Goal: Information Seeking & Learning: Learn about a topic

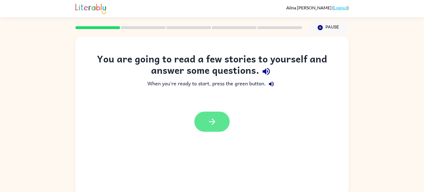
click at [212, 121] on icon "button" at bounding box center [212, 122] width 10 height 10
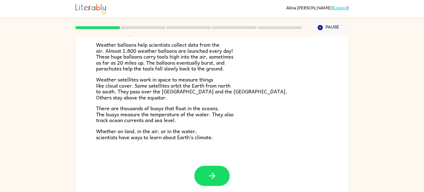
scroll to position [2, 0]
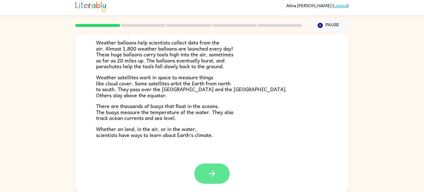
click at [211, 172] on icon "button" at bounding box center [212, 173] width 10 height 10
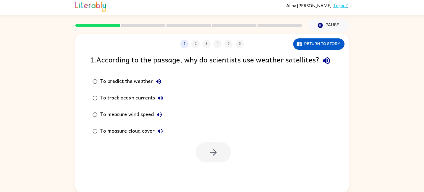
scroll to position [0, 0]
click at [300, 81] on div "1 . According to the passage, why do scientists use weather satellites? To pred…" at bounding box center [211, 107] width 273 height 109
click at [215, 157] on icon "button" at bounding box center [213, 152] width 10 height 10
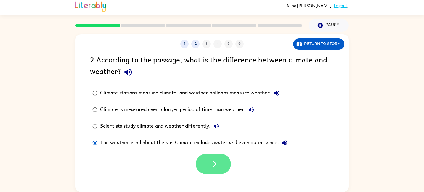
click at [213, 169] on button "button" at bounding box center [213, 164] width 35 height 20
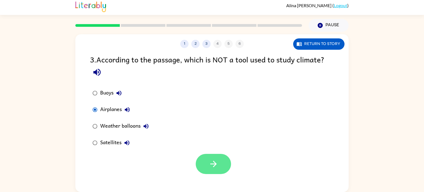
click at [215, 167] on icon "button" at bounding box center [213, 164] width 10 height 10
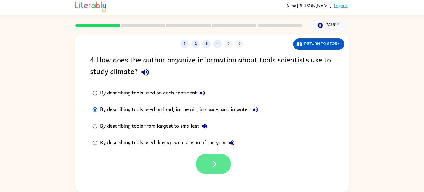
click at [220, 168] on button "button" at bounding box center [213, 164] width 35 height 20
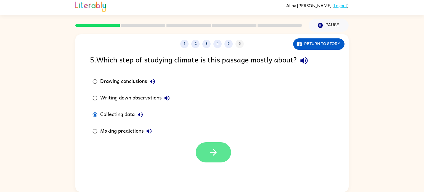
click at [211, 145] on button "button" at bounding box center [213, 152] width 35 height 20
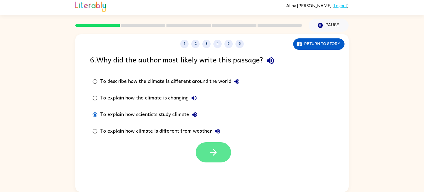
click at [220, 148] on button "button" at bounding box center [213, 152] width 35 height 20
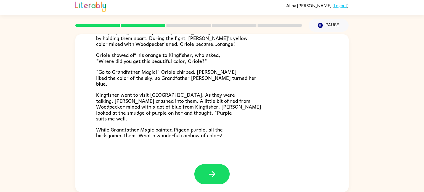
scroll to position [142, 0]
click at [225, 168] on button "button" at bounding box center [211, 173] width 35 height 20
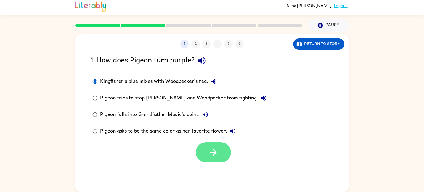
click at [214, 155] on icon "button" at bounding box center [213, 152] width 10 height 10
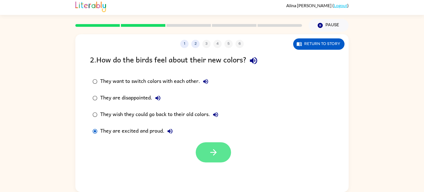
click at [226, 156] on button "button" at bounding box center [213, 152] width 35 height 20
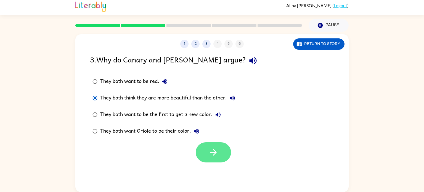
click at [205, 155] on button "button" at bounding box center [213, 152] width 35 height 20
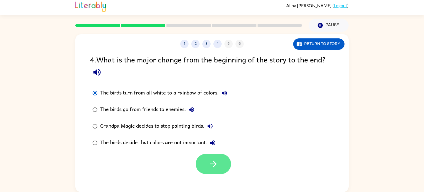
click at [214, 165] on icon "button" at bounding box center [213, 163] width 6 height 6
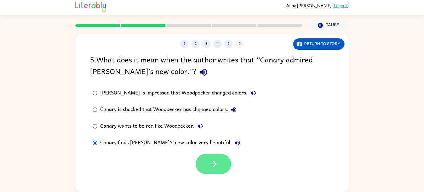
click at [207, 159] on button "button" at bounding box center [213, 164] width 35 height 20
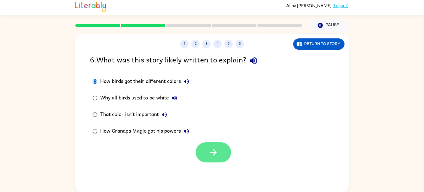
click at [210, 156] on icon "button" at bounding box center [213, 152] width 10 height 10
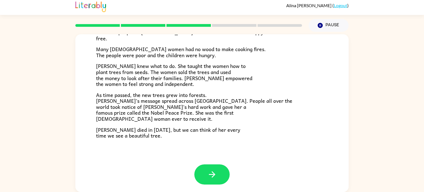
scroll to position [155, 0]
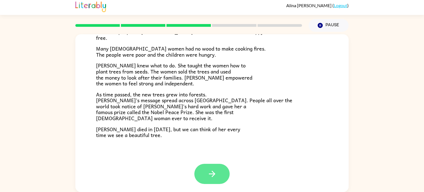
click at [210, 173] on icon "button" at bounding box center [211, 173] width 6 height 6
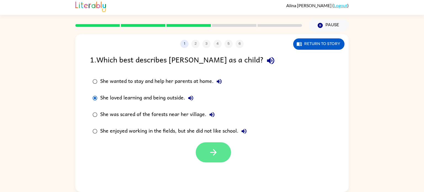
click at [212, 159] on button "button" at bounding box center [213, 152] width 35 height 20
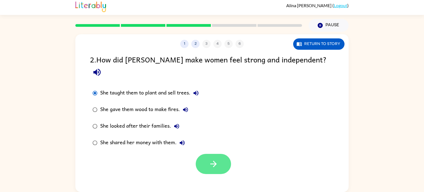
click at [210, 159] on icon "button" at bounding box center [213, 164] width 10 height 10
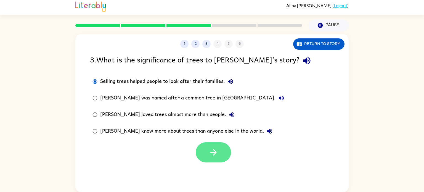
click at [203, 160] on button "button" at bounding box center [213, 152] width 35 height 20
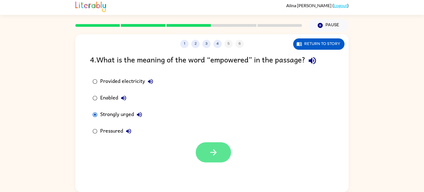
click at [217, 148] on icon "button" at bounding box center [213, 152] width 10 height 10
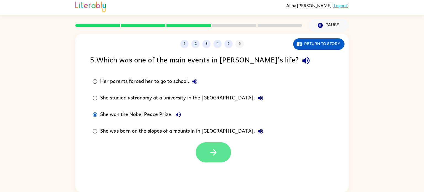
click at [220, 144] on button "button" at bounding box center [213, 152] width 35 height 20
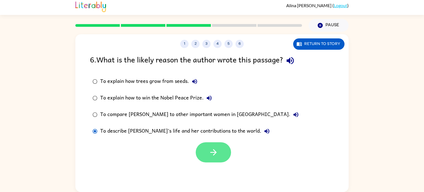
click at [211, 154] on icon "button" at bounding box center [213, 152] width 10 height 10
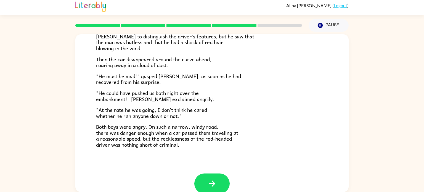
scroll to position [153, 0]
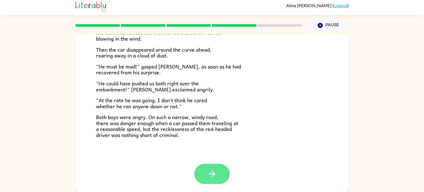
click at [210, 173] on icon "button" at bounding box center [211, 173] width 6 height 6
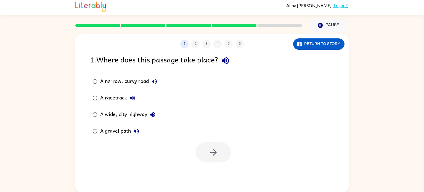
scroll to position [0, 0]
click at [219, 160] on button "button" at bounding box center [213, 152] width 35 height 20
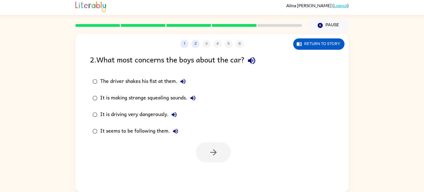
click at [90, 61] on div "2 . What most concerns the boys about the car?" at bounding box center [212, 60] width 244 height 14
click at [215, 156] on icon "button" at bounding box center [213, 152] width 10 height 10
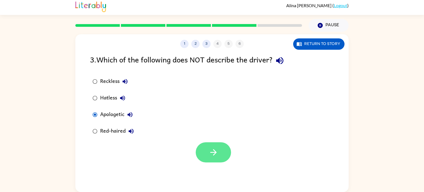
click at [216, 157] on icon "button" at bounding box center [213, 152] width 10 height 10
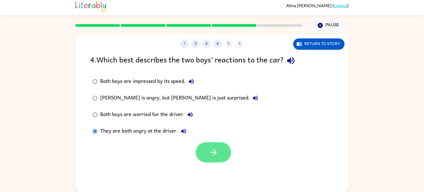
click at [212, 157] on button "button" at bounding box center [213, 152] width 35 height 20
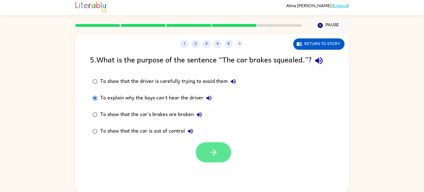
click at [208, 146] on button "button" at bounding box center [213, 152] width 35 height 20
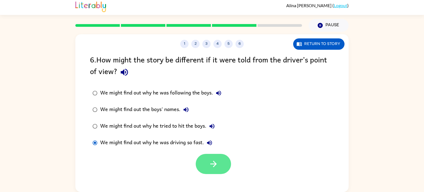
click at [225, 163] on button "button" at bounding box center [213, 164] width 35 height 20
